Goal: Transaction & Acquisition: Purchase product/service

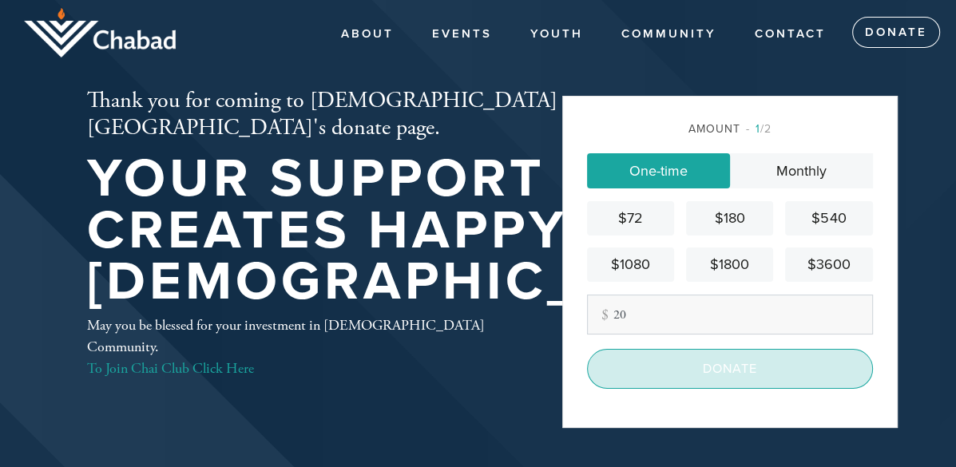
type input "20"
click at [715, 376] on input "Donate" at bounding box center [730, 369] width 286 height 40
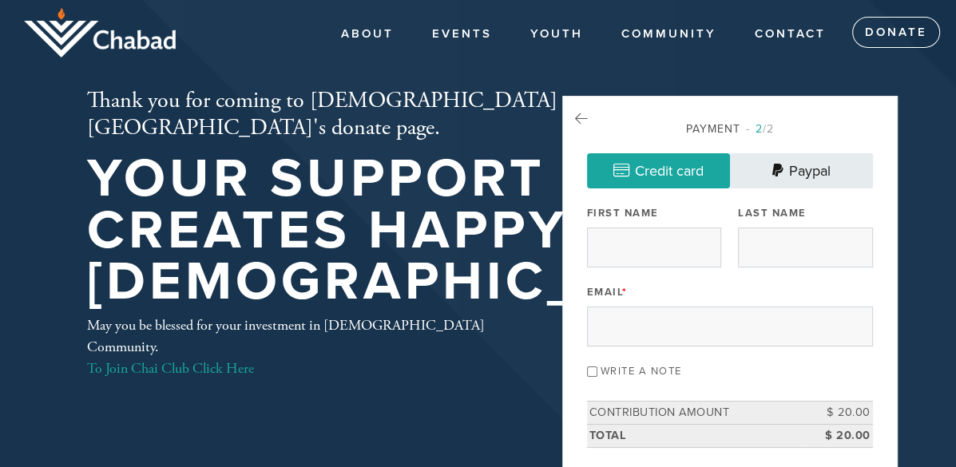
click at [792, 167] on link "Paypal" at bounding box center [801, 170] width 143 height 35
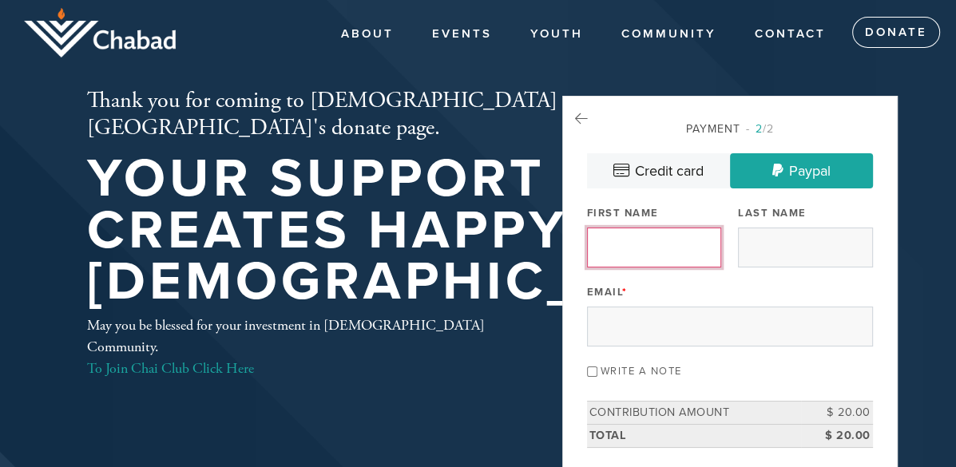
click at [665, 245] on input "First Name" at bounding box center [654, 248] width 134 height 40
type input "Sofia"
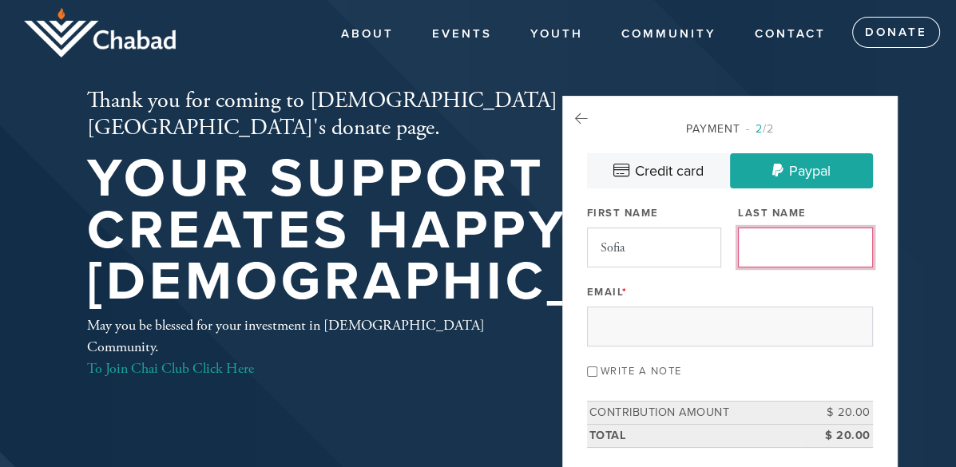
type input "Pandelea"
type input "ordnob@gmail.com"
click at [768, 261] on input "Pandelea" at bounding box center [805, 248] width 134 height 40
type input "Goldberg"
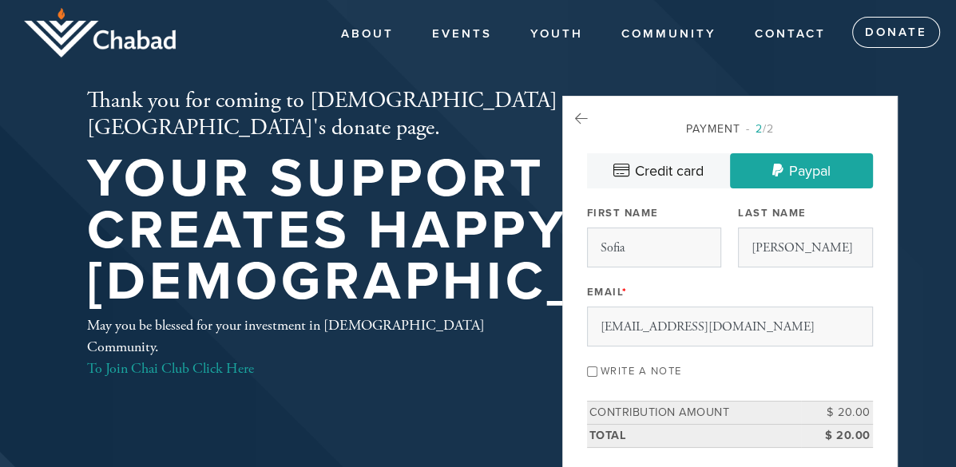
click at [899, 255] on aside "Payment 2 /2 Credit card Paypal Payment Processor Pay Later Credit Card Credit …" at bounding box center [729, 333] width 359 height 475
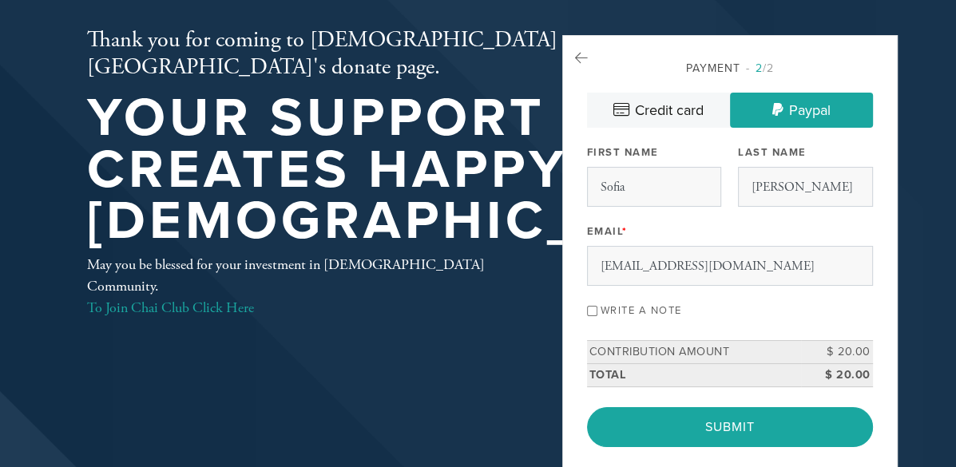
scroll to position [90, 0]
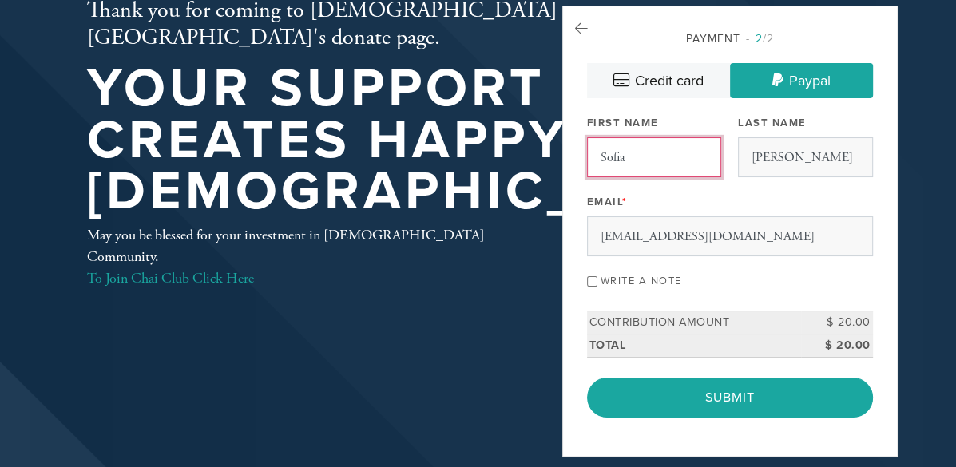
click at [645, 161] on input "Sofia" at bounding box center [654, 157] width 134 height 40
click at [661, 169] on input "Sofia Shaina" at bounding box center [654, 157] width 134 height 40
type input "Sofia"
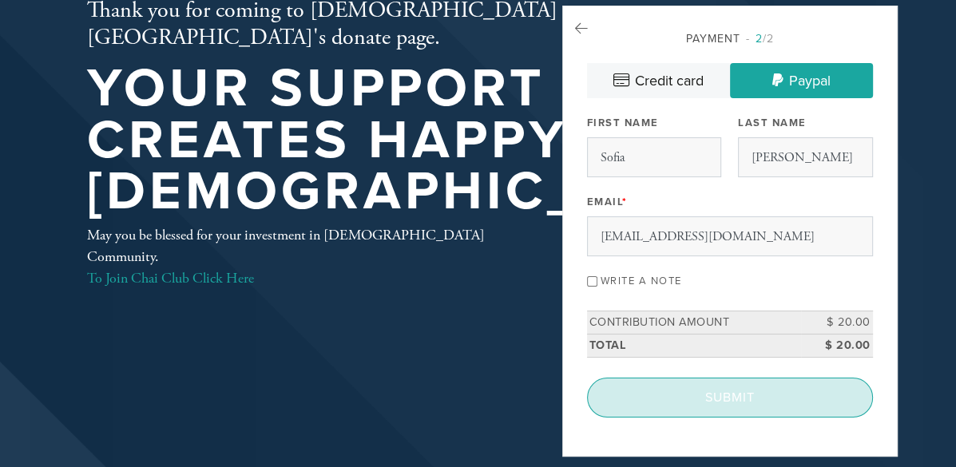
click at [682, 409] on input "Submit" at bounding box center [730, 398] width 286 height 40
